Goal: Answer question/provide support: Share knowledge or assist other users

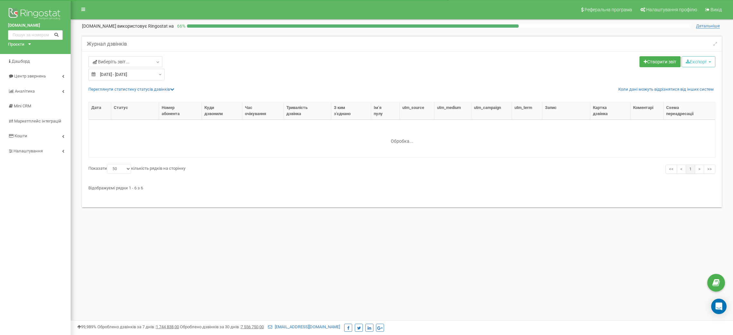
select select "50"
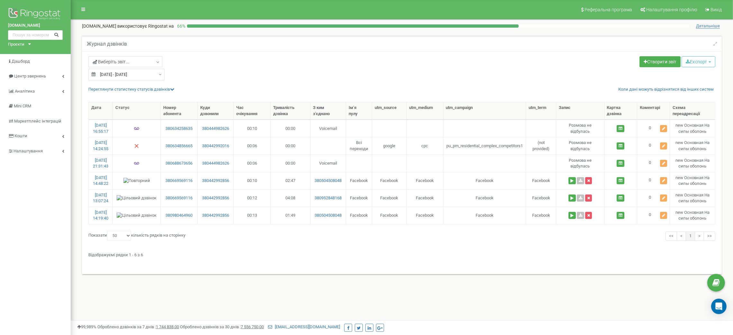
type input "12.08.2025"
type input "18.08.2025"
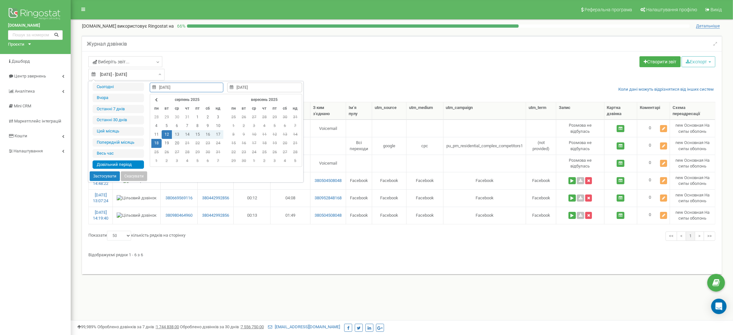
click at [146, 78] on input "12.08.2025 - 18.08.2025" at bounding box center [126, 75] width 76 height 12
type input "[DATE]"
type input "12.08.2025"
type input "18.08.2025"
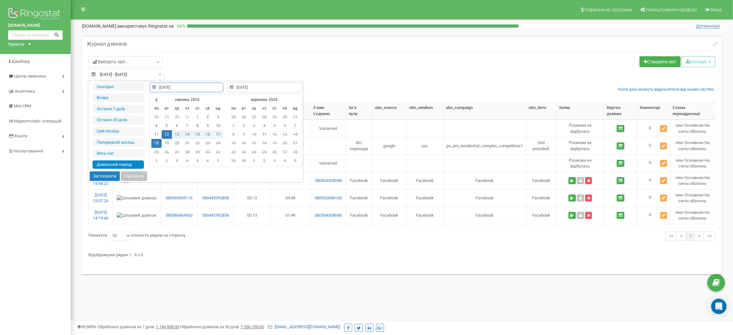
type input "19.08.2025"
type input "[DATE]"
type input "12.08.2025"
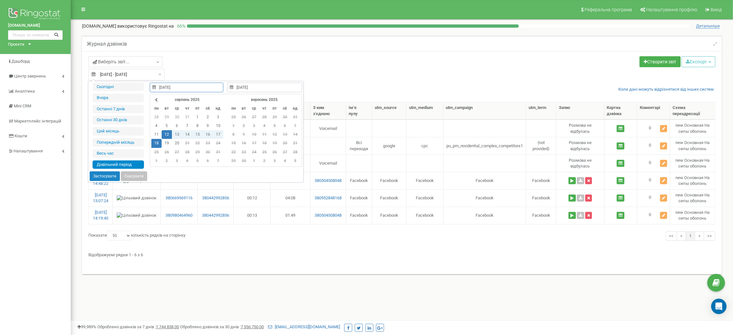
type input "18.08.2025"
type input "[DATE]"
click at [130, 117] on li "Останні 30 днів" at bounding box center [118, 120] width 51 height 9
type input "[DATE] - [DATE]"
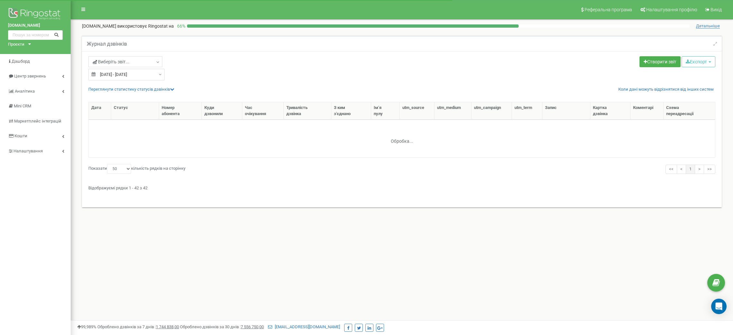
select select "50"
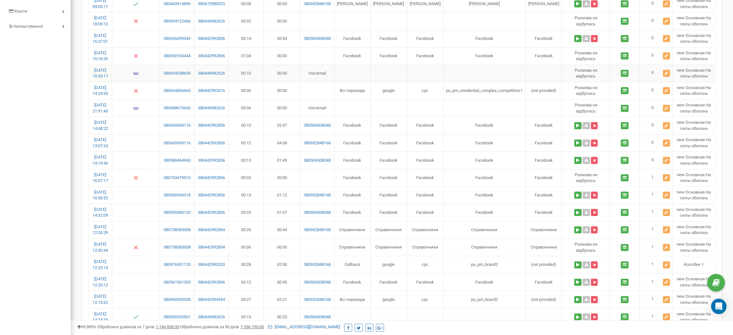
scroll to position [48, 0]
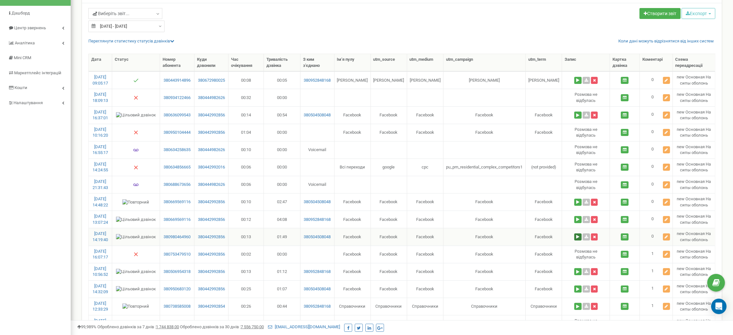
click at [574, 236] on button at bounding box center [577, 236] width 7 height 7
click at [668, 240] on button at bounding box center [666, 236] width 7 height 7
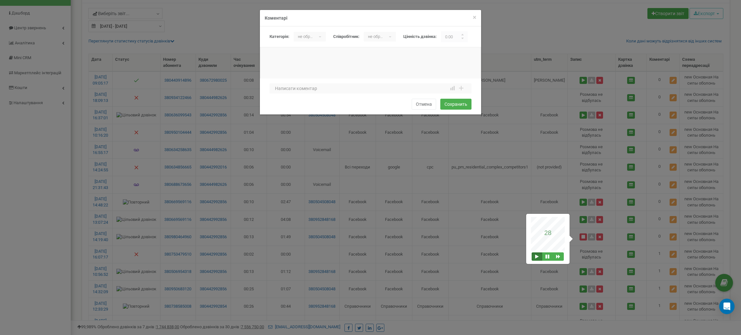
drag, startPoint x: 454, startPoint y: 38, endPoint x: 432, endPoint y: 35, distance: 22.0
click at [433, 35] on div "Категорія: не обрано Спам Консультация по новому заказу/клиенту Консультация по…" at bounding box center [372, 36] width 207 height 11
type input "1"
click at [319, 36] on div "не обрано ▾" at bounding box center [309, 37] width 32 height 10
click at [323, 70] on li "Консультация по новому заказу/клиенту" at bounding box center [336, 71] width 87 height 11
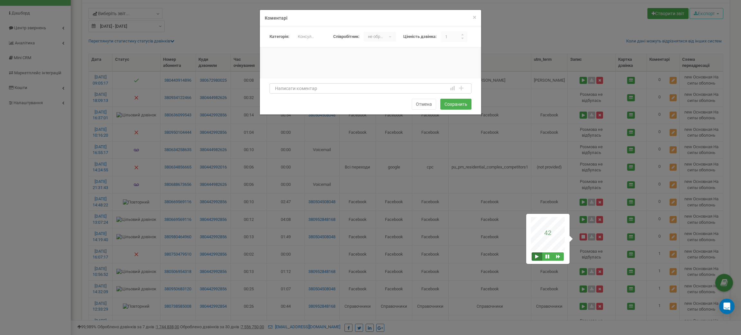
click at [312, 88] on textarea at bounding box center [370, 88] width 202 height 10
type textarea "Z"
click at [547, 258] on button at bounding box center [547, 256] width 11 height 8
click at [299, 90] on textarea "Які є" at bounding box center [370, 88] width 202 height 10
type textarea "Я"
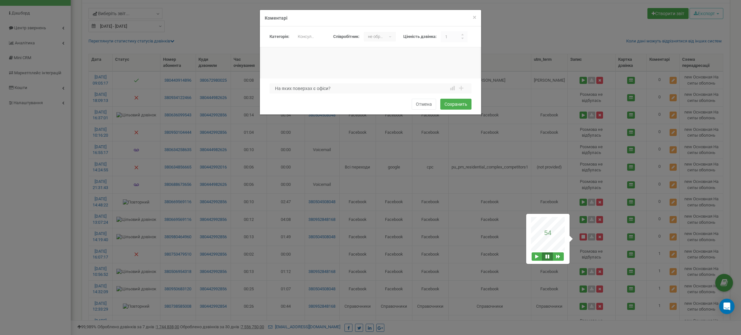
click at [531, 257] on div at bounding box center [548, 256] width 34 height 8
click at [535, 254] on button at bounding box center [536, 256] width 11 height 8
click at [550, 257] on button at bounding box center [547, 256] width 11 height 8
click at [341, 94] on div "На яких поверхах є офіси? 1 2 3 4 5 6 7 8 9 10 1 2 3 4 5 6 7 8 9 10 bad attenti…" at bounding box center [370, 90] width 202 height 14
click at [343, 90] on textarea "На яких поверхах є офіси?" at bounding box center [370, 88] width 202 height 10
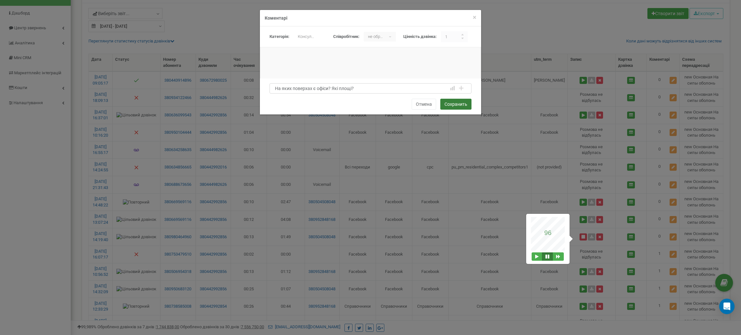
type textarea "На яких поверхах є офіси? Які площі?"
click at [457, 108] on button "Сохранить" at bounding box center [455, 104] width 31 height 11
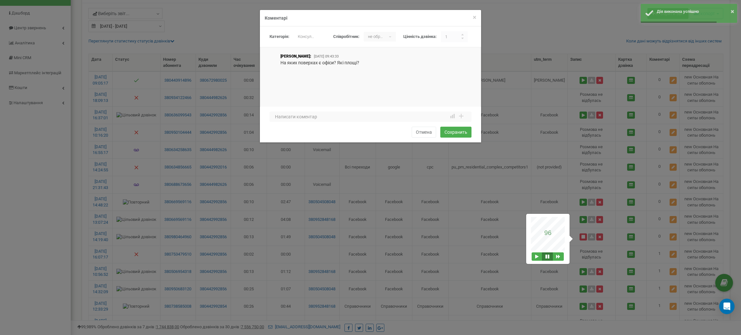
click at [582, 219] on div "× Закрити Коментарі Категорія: не обрано Спам Консультация по новому заказу/кли…" at bounding box center [370, 167] width 741 height 335
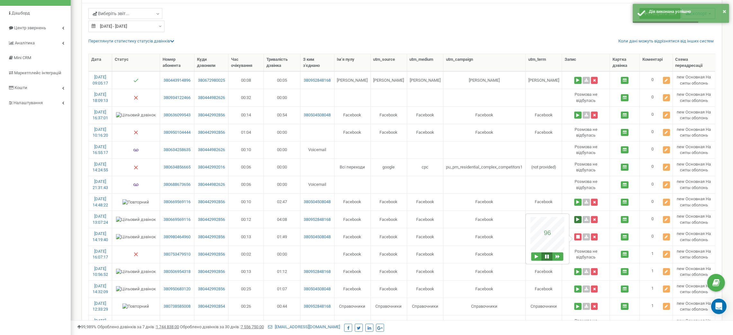
click at [577, 223] on button at bounding box center [577, 219] width 7 height 7
click at [663, 217] on button at bounding box center [666, 219] width 7 height 7
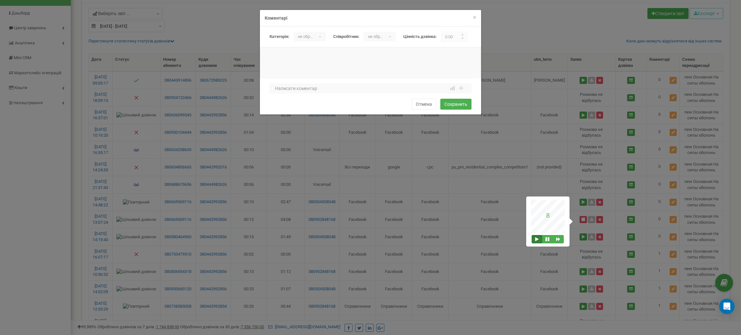
drag, startPoint x: 459, startPoint y: 38, endPoint x: 425, endPoint y: 33, distance: 34.1
click at [425, 33] on div "Категорія: не обрано Спам Консультация по новому заказу/клиенту Консультация по…" at bounding box center [372, 36] width 207 height 11
type input "1"
click at [314, 36] on div "не обрано ▾" at bounding box center [309, 37] width 32 height 10
click at [320, 71] on li "Консультация по новому заказу/клиенту" at bounding box center [336, 71] width 87 height 11
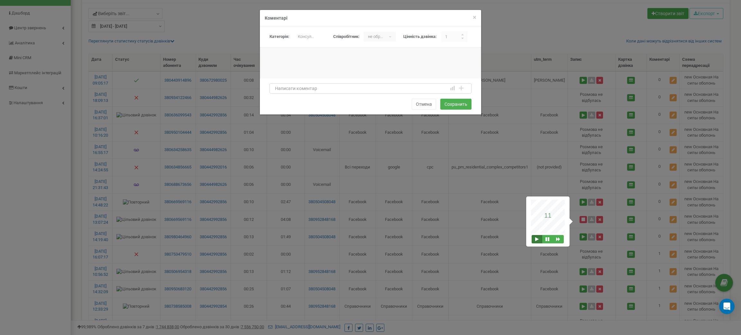
click at [321, 87] on textarea at bounding box center [370, 88] width 202 height 10
drag, startPoint x: 421, startPoint y: 88, endPoint x: 274, endPoint y: 87, distance: 147.9
click at [274, 87] on textarea "Агенство нерухомості.Була зустріч., дивилися всі можливі варіанти." at bounding box center [370, 88] width 202 height 10
type textarea "Агенство нерухомості.Була зустріч., дивилися всі можливі варіанти."
click at [466, 104] on button "Сохранить" at bounding box center [455, 104] width 31 height 11
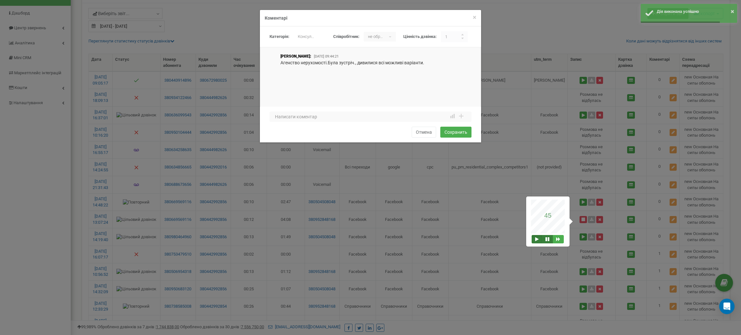
click at [547, 241] on button at bounding box center [547, 239] width 11 height 8
click at [580, 204] on div "× Закрити Коментарі Категорія: не обрано Спам Консультация по новому заказу/кли…" at bounding box center [370, 167] width 741 height 335
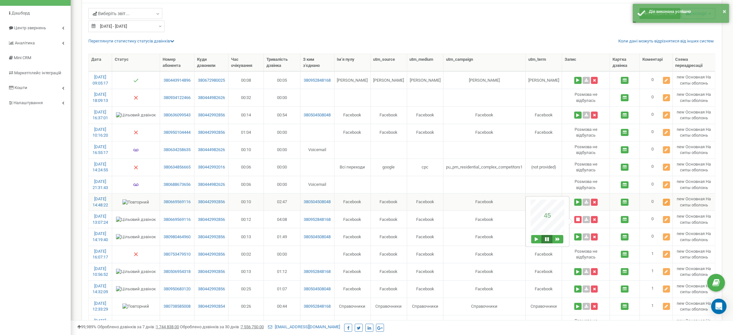
click at [670, 203] on button at bounding box center [666, 202] width 7 height 7
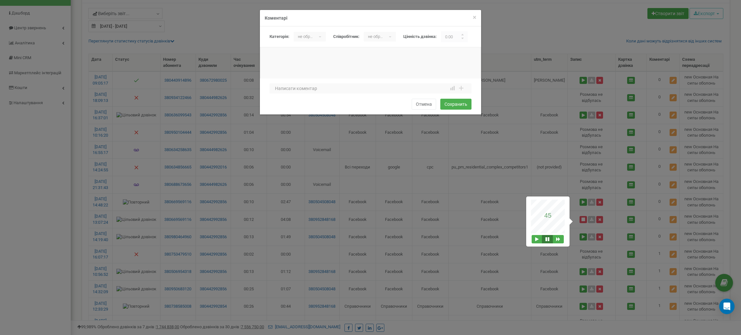
click at [315, 36] on div "не обрано ▾" at bounding box center [309, 37] width 32 height 10
click at [329, 84] on li "Консультация по текущему заказу/клиенту (поддержка)" at bounding box center [336, 82] width 87 height 11
drag, startPoint x: 453, startPoint y: 36, endPoint x: 425, endPoint y: 39, distance: 28.1
click at [426, 38] on div "Категорія: не обрано Спам Консультация по новому заказу/клиенту Консультация по…" at bounding box center [372, 36] width 207 height 11
type input "1"
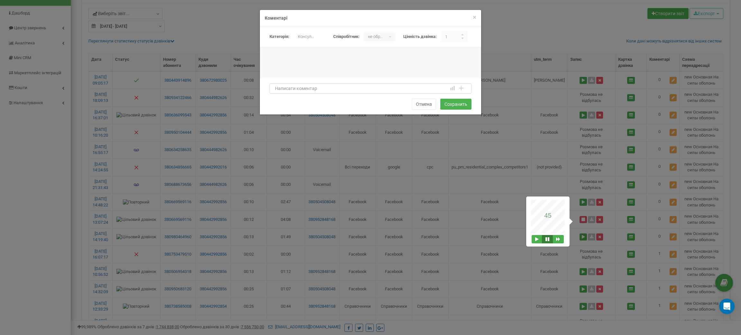
click at [412, 88] on textarea at bounding box center [370, 88] width 202 height 10
paste textarea "Агенство нерухомості.Була зустріч., дивилися всі можливі варіанти."
click at [273, 86] on textarea "Агенство нерухомості.Була зустріч., дивилися всі можливі варіанти." at bounding box center [370, 88] width 202 height 10
type textarea "Повторний дзвінок. Агенство нерухомості.Була зустріч., дивилися всі можливі вар…"
click at [455, 105] on button "Сохранить" at bounding box center [455, 104] width 31 height 11
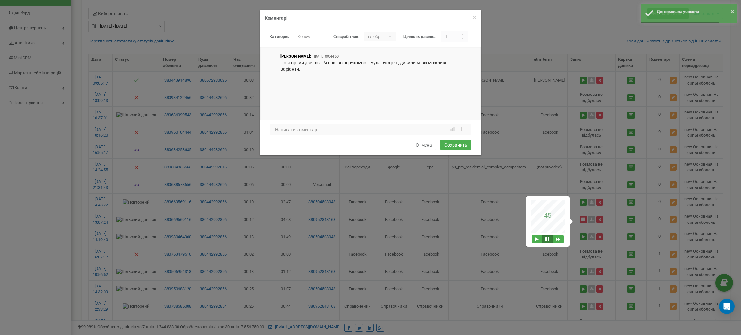
click at [431, 201] on div "× Закрити Коментарі Категорія: не обрано Спам Консультация по новому заказу/кли…" at bounding box center [370, 167] width 741 height 335
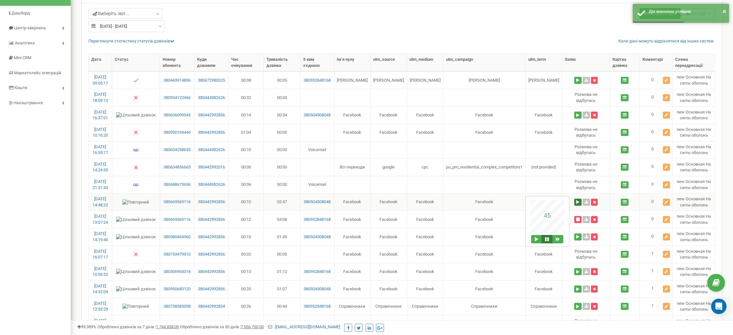
click at [576, 202] on button at bounding box center [577, 202] width 7 height 7
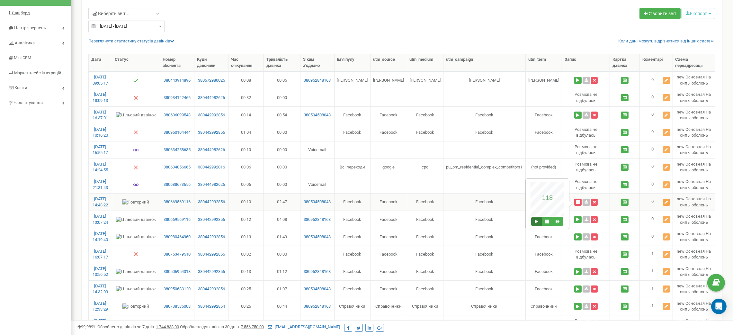
click at [668, 202] on button at bounding box center [666, 202] width 7 height 7
click at [541, 194] on p "119" at bounding box center [547, 197] width 16 height 7
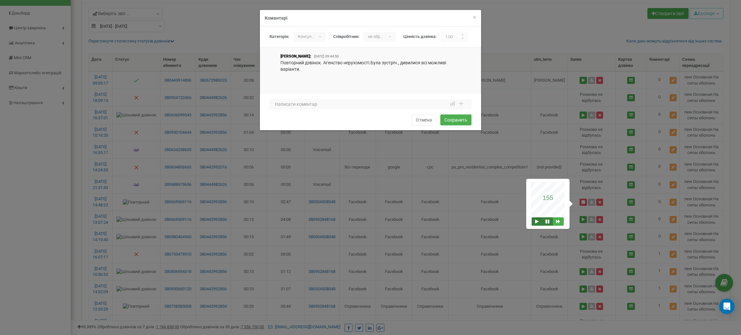
click at [547, 221] on button at bounding box center [547, 221] width 11 height 8
click at [581, 208] on div "× Закрити Коментарі Категорія: не обрано Спам Консультация по новому заказу/кли…" at bounding box center [370, 167] width 741 height 335
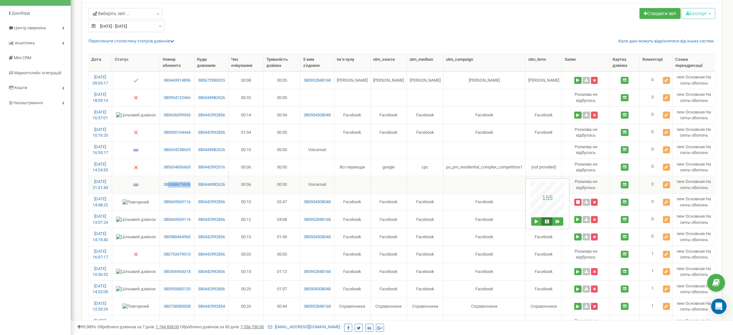
drag, startPoint x: 195, startPoint y: 191, endPoint x: 171, endPoint y: 189, distance: 24.8
click at [171, 189] on td "380688673656" at bounding box center [177, 184] width 34 height 17
copy link "0688673656"
click at [668, 186] on button at bounding box center [666, 184] width 7 height 7
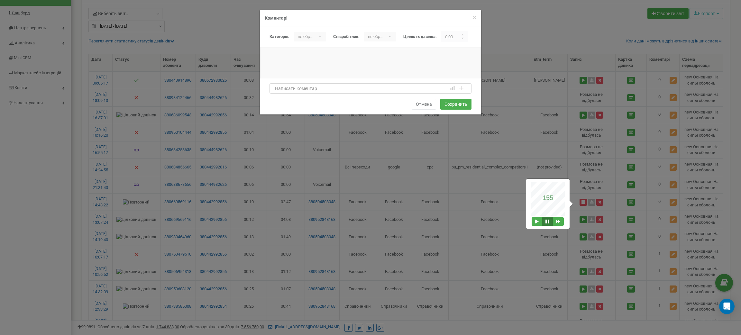
click at [344, 91] on textarea at bounding box center [370, 88] width 202 height 10
click at [311, 33] on p "не обрано" at bounding box center [304, 37] width 23 height 10
click at [325, 58] on li "Спам" at bounding box center [336, 61] width 87 height 11
drag, startPoint x: 454, startPoint y: 35, endPoint x: 435, endPoint y: 34, distance: 19.3
click at [435, 34] on div "Категорія: не обрано Спам Консультация по новому заказу/клиенту Консультация по…" at bounding box center [372, 36] width 207 height 11
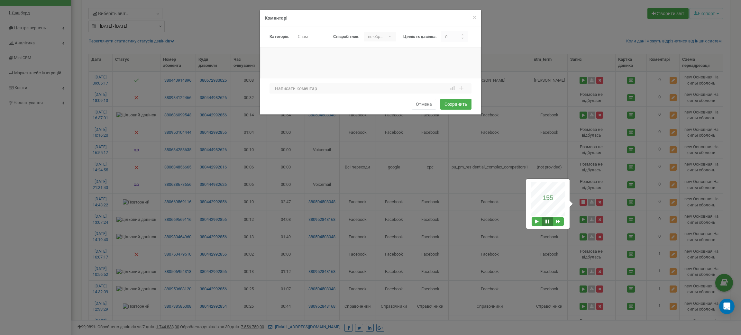
type input "0"
click at [405, 94] on textarea at bounding box center [370, 88] width 202 height 10
type textarea "нецільовий"
click at [455, 98] on div "нецільовий 1 2 3 4 5 6 7 8 9 10 1 2 3 4 5 6 7 8 9 10 bad attention" at bounding box center [370, 96] width 221 height 36
click at [452, 104] on button "Сохранить" at bounding box center [455, 104] width 31 height 11
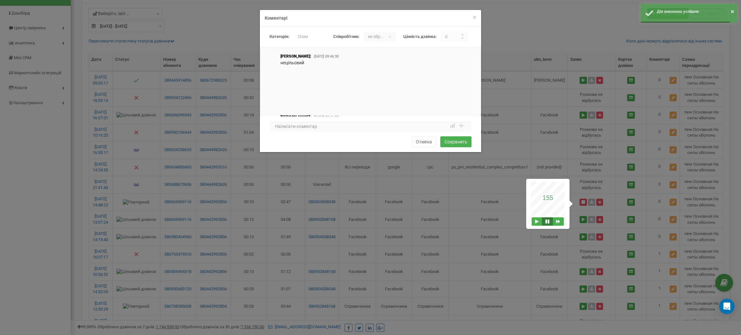
click at [196, 156] on div "× Закрити Коментарі Категорія: не обрано Спам Консультация по новому заказу/кли…" at bounding box center [370, 167] width 741 height 335
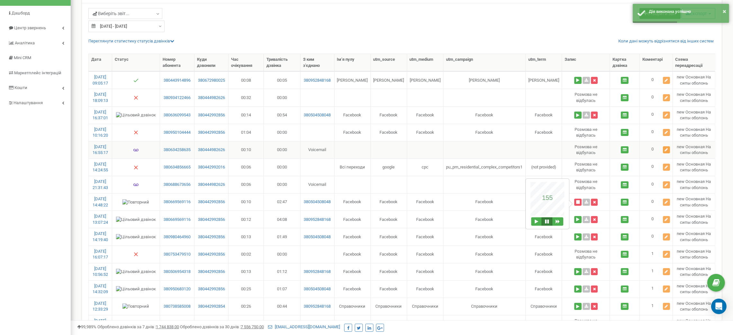
click at [665, 151] on icon at bounding box center [666, 150] width 3 height 4
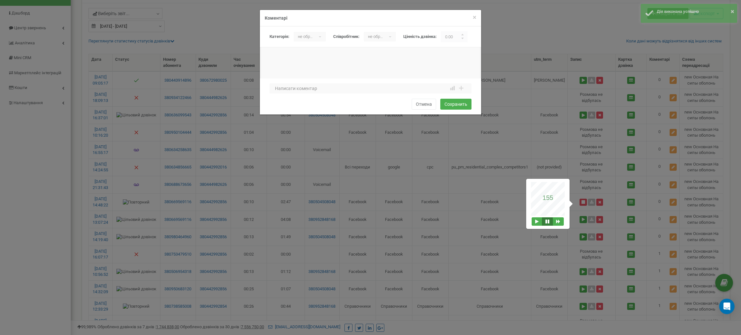
click at [314, 37] on div "не обрано ▾" at bounding box center [309, 37] width 32 height 10
click at [327, 61] on li "Спам" at bounding box center [336, 61] width 87 height 11
drag, startPoint x: 457, startPoint y: 34, endPoint x: 434, endPoint y: 36, distance: 23.2
click at [434, 36] on div "Категорія: не обрано Спам Консультация по новому заказу/клиенту Консультация по…" at bounding box center [372, 36] width 207 height 11
type input "0"
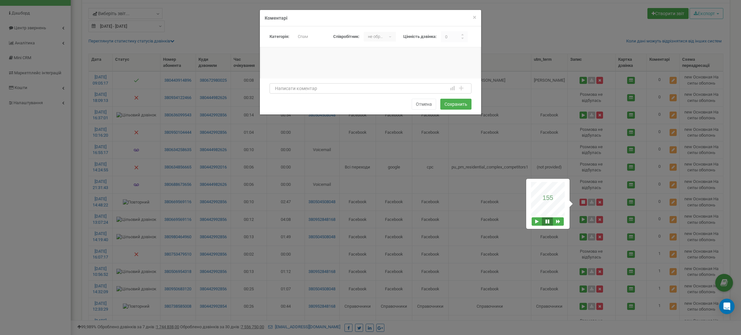
click at [408, 90] on textarea at bounding box center [370, 88] width 202 height 10
click at [282, 88] on textarea "орпнда офісу" at bounding box center [370, 88] width 202 height 10
type textarea "оренда офісу"
click at [461, 102] on button "Сохранить" at bounding box center [455, 104] width 31 height 11
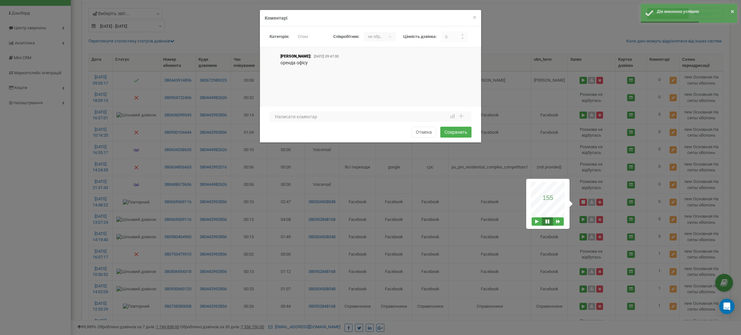
click at [205, 92] on div "× Закрити Коментарі Категорія: не обрано Спам Консультация по новому заказу/кли…" at bounding box center [370, 167] width 741 height 335
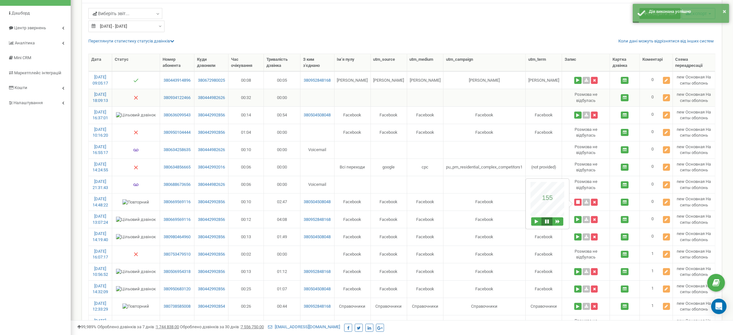
click at [661, 95] on td "0" at bounding box center [656, 97] width 33 height 17
click at [665, 98] on icon at bounding box center [666, 98] width 3 height 4
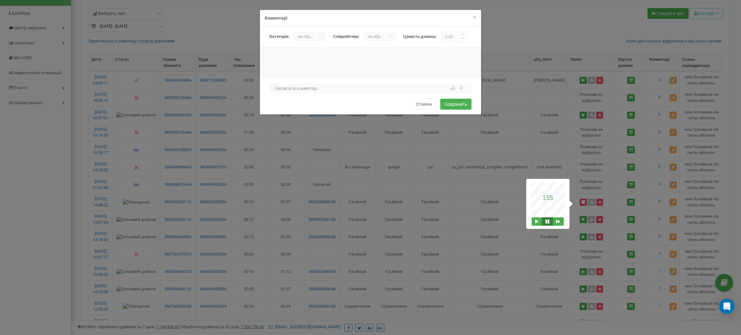
click at [307, 37] on p "не обрано" at bounding box center [304, 37] width 23 height 10
click at [309, 59] on li "Спам" at bounding box center [336, 61] width 87 height 11
drag, startPoint x: 453, startPoint y: 35, endPoint x: 443, endPoint y: 28, distance: 12.7
click at [443, 28] on div "Категорія: не обрано Спам Консультация по новому заказу/клиенту Консультация по…" at bounding box center [370, 36] width 221 height 21
type input "0"
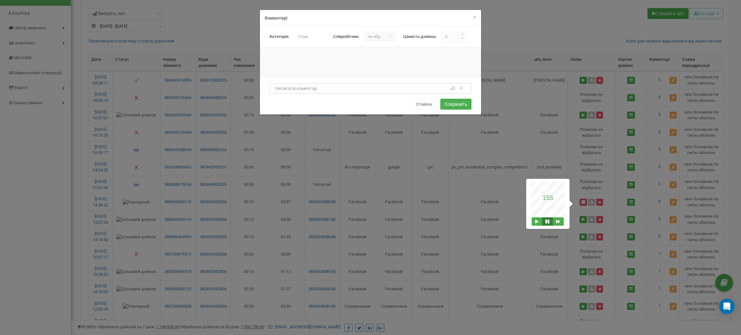
click at [382, 86] on textarea at bounding box center [370, 88] width 202 height 10
type textarea "Оренда комерції"
click at [445, 102] on button "Сохранить" at bounding box center [455, 104] width 31 height 11
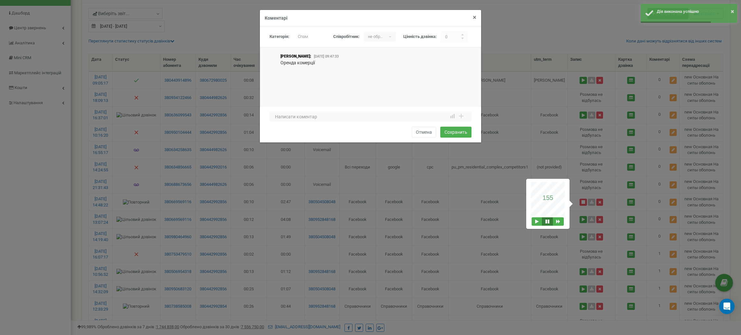
click at [473, 19] on span "×" at bounding box center [475, 18] width 4 height 8
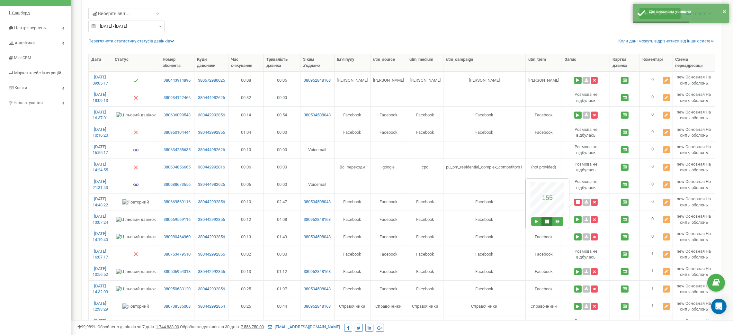
click at [138, 26] on input "[DATE] - [DATE]" at bounding box center [126, 27] width 76 height 12
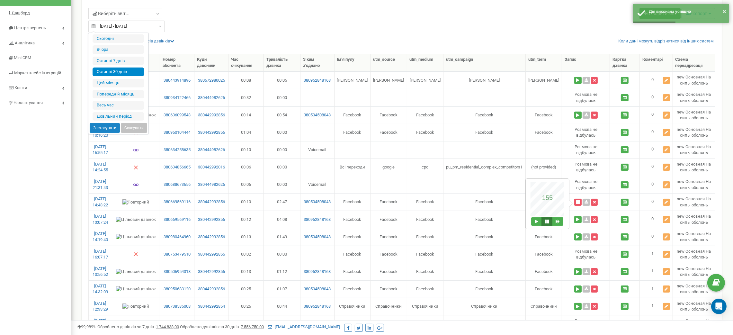
click at [130, 73] on li "Останні 30 днів" at bounding box center [118, 72] width 51 height 9
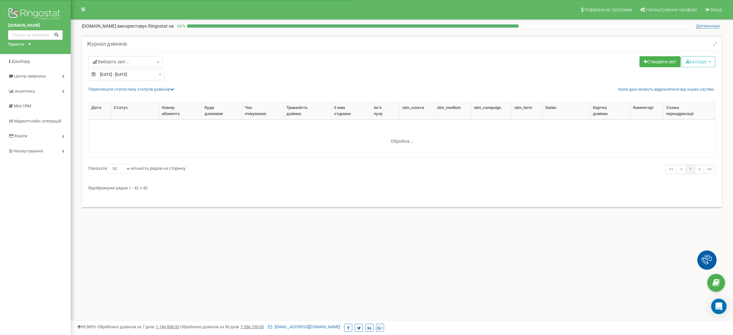
select select "50"
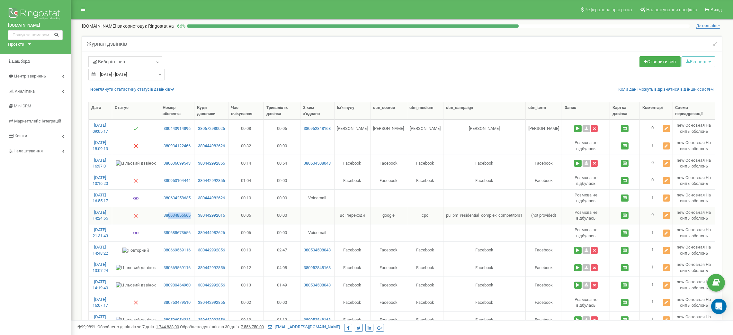
drag, startPoint x: 196, startPoint y: 221, endPoint x: 176, endPoint y: 207, distance: 23.5
click at [170, 219] on td "380634856665" at bounding box center [177, 215] width 34 height 17
click at [667, 217] on icon at bounding box center [666, 215] width 3 height 4
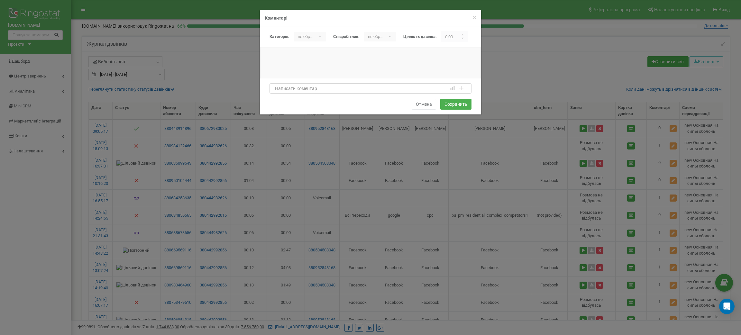
click at [300, 88] on textarea at bounding box center [370, 88] width 202 height 10
type textarea "помилилися комплексом"
click at [319, 38] on b "▾" at bounding box center [321, 37] width 10 height 10
drag, startPoint x: 329, startPoint y: 62, endPoint x: 367, endPoint y: 52, distance: 39.9
click at [329, 62] on li "Спам" at bounding box center [336, 61] width 87 height 11
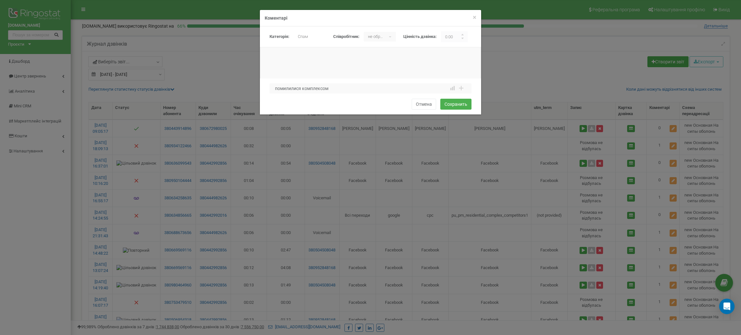
drag, startPoint x: 455, startPoint y: 38, endPoint x: 427, endPoint y: 34, distance: 28.0
click at [427, 34] on div "Категорія: не обрано Спам Консультация по новому заказу/клиенту Консультация по…" at bounding box center [372, 36] width 207 height 11
type input "0"
click at [456, 107] on button "Сохранить" at bounding box center [455, 104] width 31 height 11
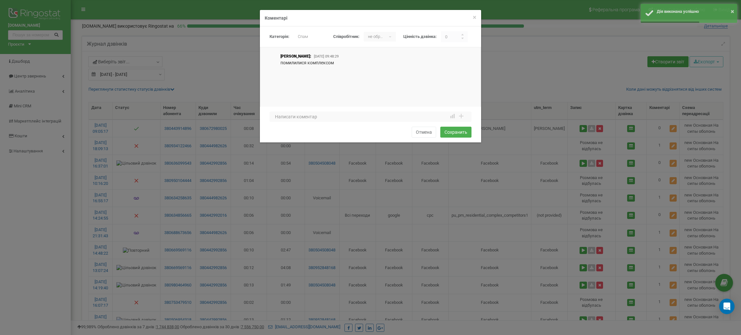
click at [184, 215] on div "× Закрити Коментарі [GEOGRAPHIC_DATA]: не обрано Спам Консультация по новому за…" at bounding box center [370, 167] width 741 height 335
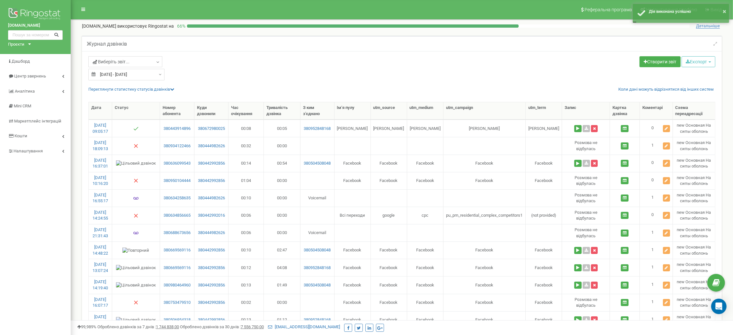
click at [152, 74] on input "[DATE] - [DATE]" at bounding box center [126, 75] width 76 height 12
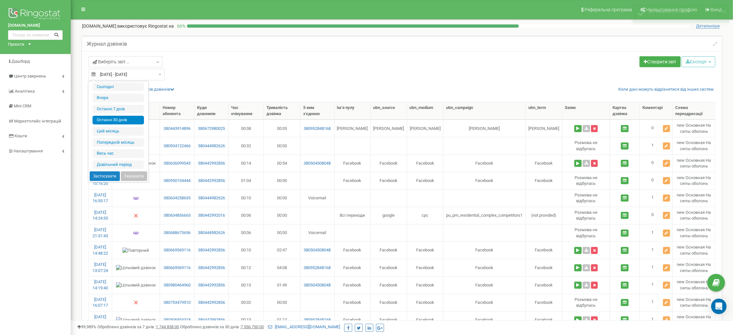
click at [136, 121] on li "Останні 30 днів" at bounding box center [118, 120] width 51 height 9
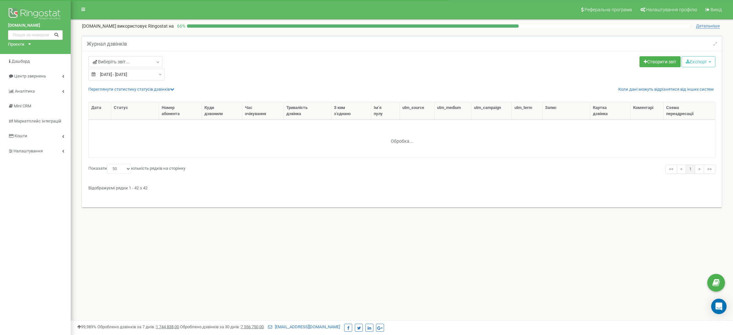
select select "50"
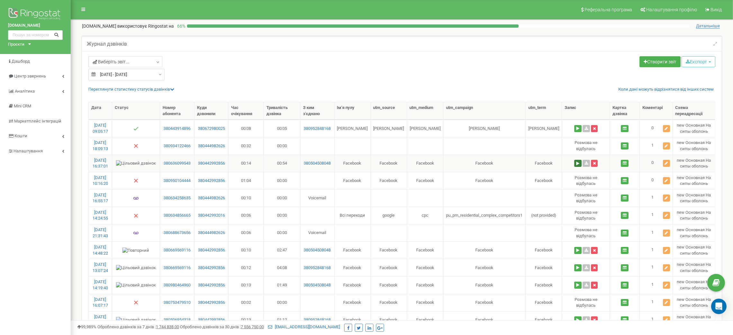
click at [574, 163] on button at bounding box center [577, 163] width 7 height 7
click at [547, 185] on button at bounding box center [547, 182] width 11 height 8
click at [667, 163] on icon at bounding box center [666, 163] width 3 height 4
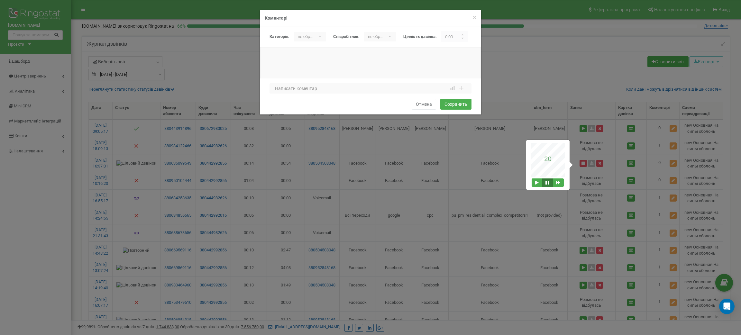
click at [322, 37] on div "не обрано ▾" at bounding box center [309, 37] width 32 height 10
click at [323, 64] on li "Спам" at bounding box center [336, 61] width 87 height 11
drag, startPoint x: 456, startPoint y: 38, endPoint x: 438, endPoint y: 37, distance: 17.7
click at [438, 37] on div "Категорія: не обрано Спам Консультация по новому заказу/клиенту Консультация по…" at bounding box center [372, 36] width 207 height 11
type input "0"
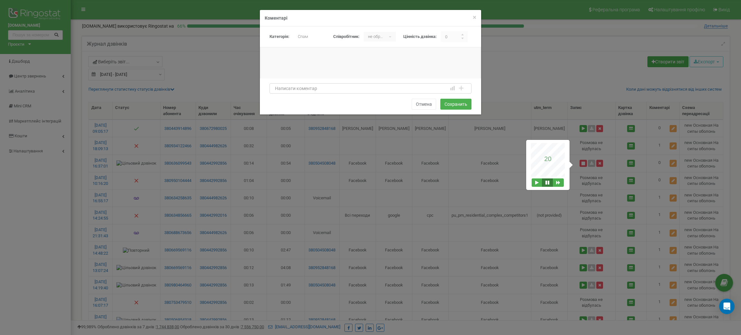
click at [420, 93] on textarea at bounding box center [370, 88] width 202 height 10
click at [309, 87] on textarea "подобова оренду офісу" at bounding box center [370, 88] width 202 height 10
type textarea "подобова оренда офісу"
click at [451, 102] on button "Сохранить" at bounding box center [455, 104] width 31 height 11
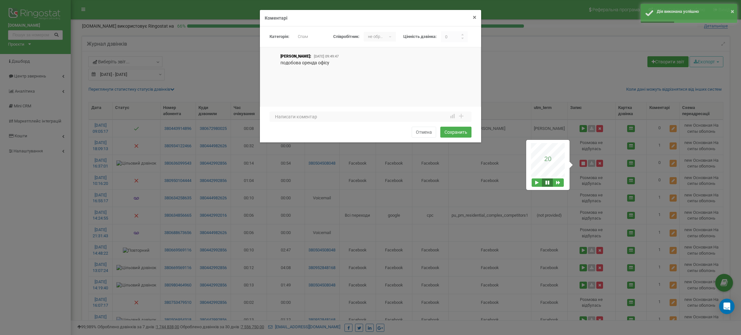
click at [474, 14] on span "×" at bounding box center [475, 18] width 4 height 8
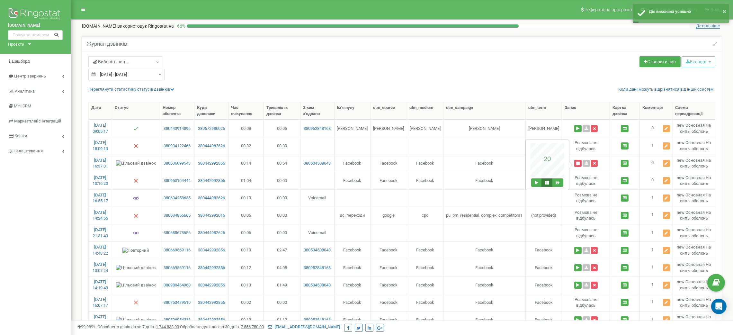
click at [155, 76] on div "[DATE] - [DATE]" at bounding box center [126, 75] width 76 height 12
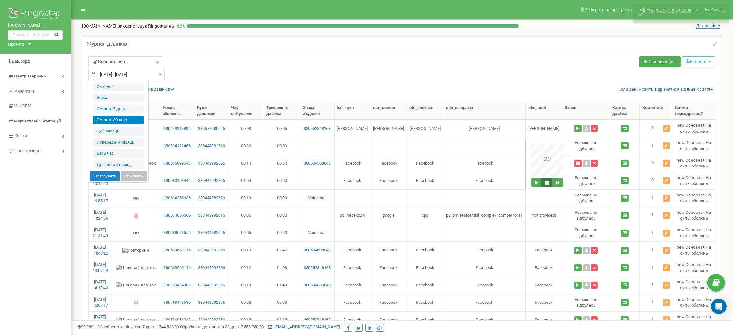
click at [138, 122] on li "Останні 30 днів" at bounding box center [118, 120] width 51 height 9
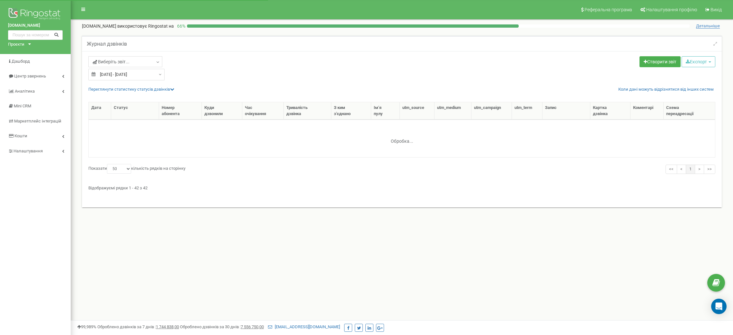
select select "50"
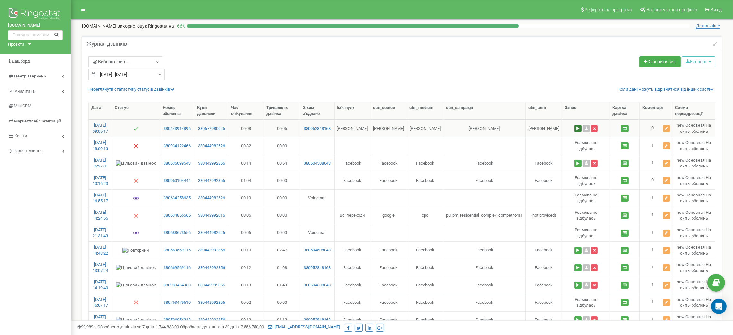
click at [578, 127] on button at bounding box center [577, 128] width 7 height 7
click at [668, 129] on icon at bounding box center [666, 129] width 3 height 4
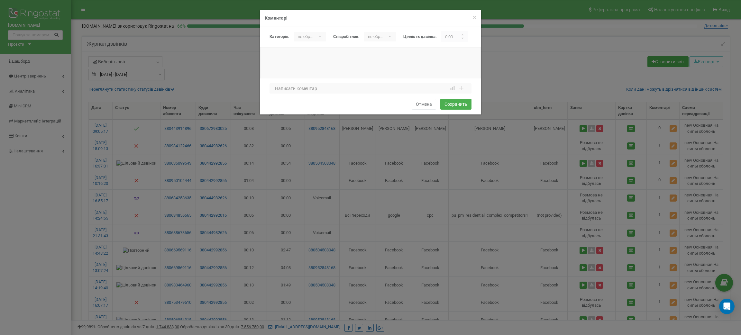
drag, startPoint x: 455, startPoint y: 36, endPoint x: 438, endPoint y: 28, distance: 18.7
click at [438, 28] on div "Категорія: не обрано Спам Консультация по новому заказу/клиенту Консультация по…" at bounding box center [370, 36] width 221 height 21
type input "0"
click at [312, 39] on p "не обрано" at bounding box center [304, 37] width 23 height 10
click at [307, 63] on li "Спам" at bounding box center [336, 61] width 87 height 11
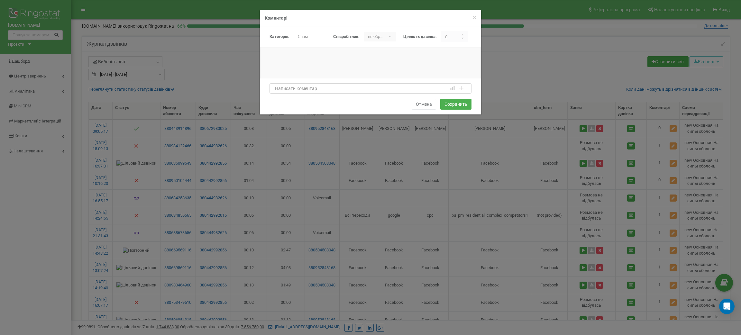
click at [310, 90] on textarea at bounding box center [370, 88] width 202 height 10
type textarea "спам"
click at [461, 102] on button "Сохранить" at bounding box center [455, 104] width 31 height 11
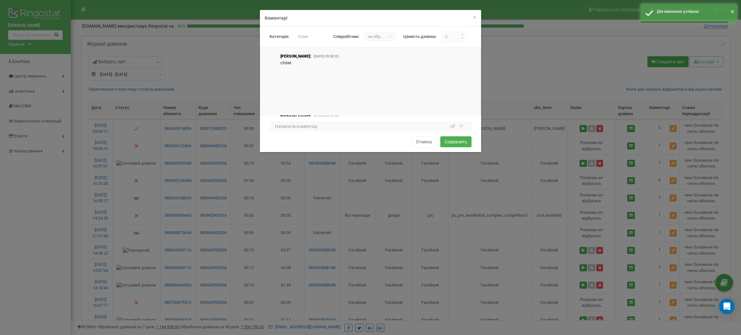
click at [213, 141] on div "× Закрити Коментарі [GEOGRAPHIC_DATA]: не обрано Спам Консультация по новому за…" at bounding box center [370, 167] width 741 height 335
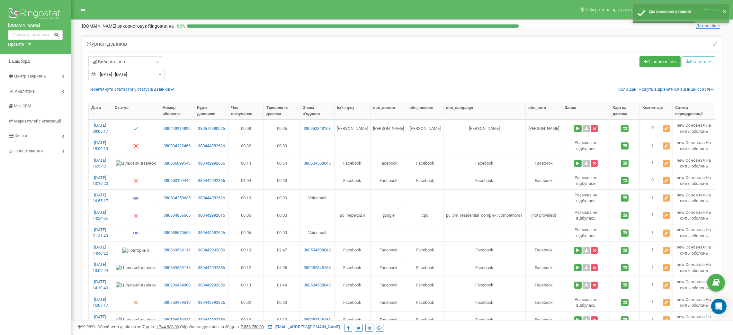
click at [142, 77] on input "[DATE] - [DATE]" at bounding box center [126, 75] width 76 height 12
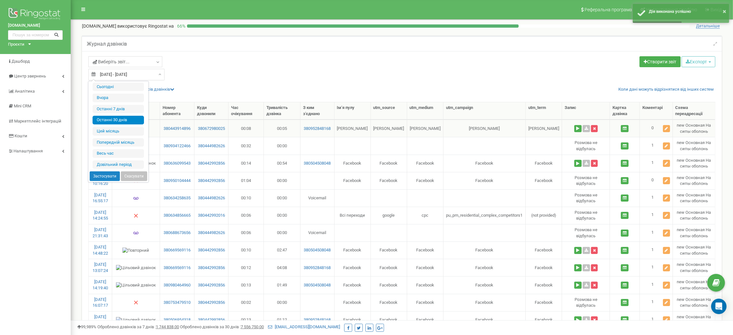
click at [127, 121] on li "Останні 30 днів" at bounding box center [118, 120] width 51 height 9
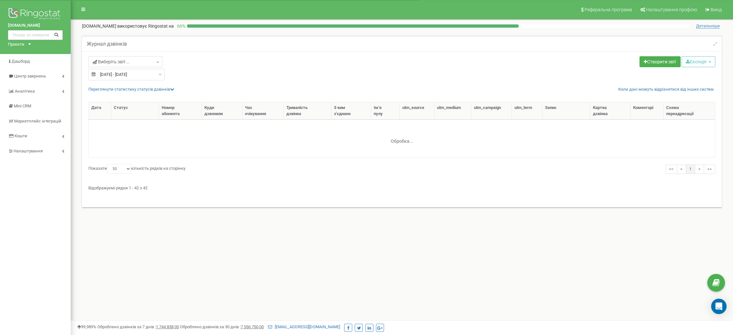
select select "50"
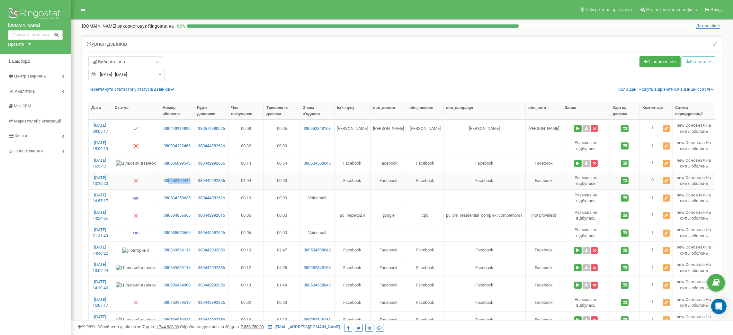
drag, startPoint x: 194, startPoint y: 184, endPoint x: 171, endPoint y: 185, distance: 23.1
click at [171, 185] on td "380950104444" at bounding box center [177, 180] width 34 height 17
